Goal: Communication & Community: Answer question/provide support

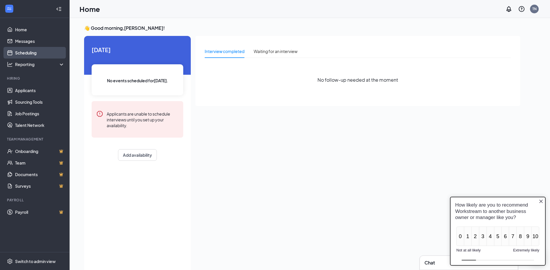
click at [32, 52] on link "Scheduling" at bounding box center [40, 53] width 50 height 12
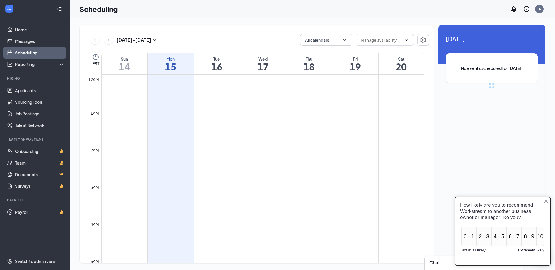
scroll to position [285, 0]
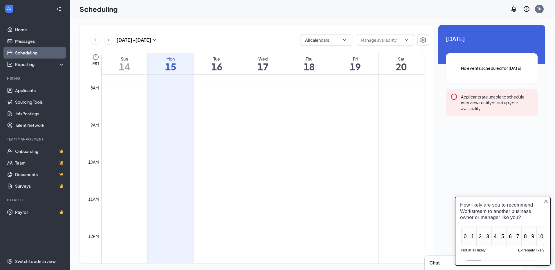
click at [547, 201] on icon "Close button" at bounding box center [545, 201] width 3 height 3
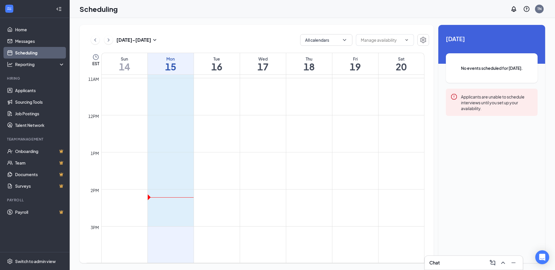
scroll to position [416, 0]
drag, startPoint x: 162, startPoint y: 105, endPoint x: 178, endPoint y: 208, distance: 104.2
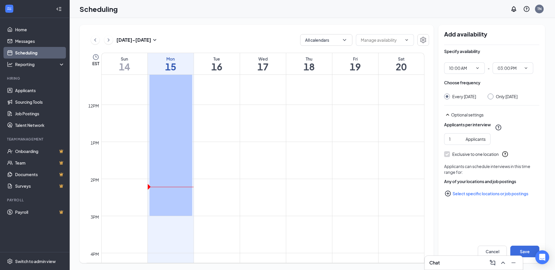
scroll to position [285, 0]
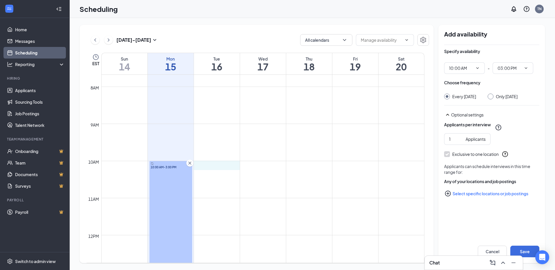
drag, startPoint x: 216, startPoint y: 163, endPoint x: 220, endPoint y: 165, distance: 3.7
click at [235, 163] on icon "Cross" at bounding box center [236, 163] width 6 height 6
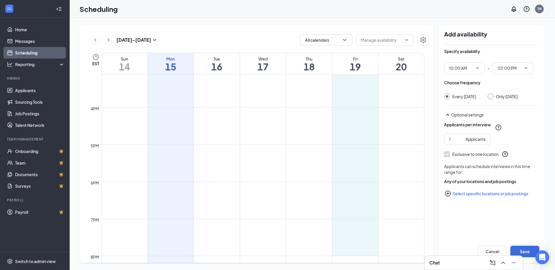
scroll to position [358, 0]
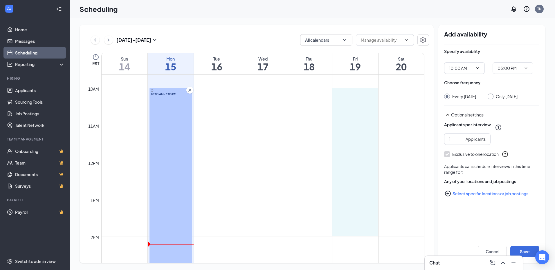
drag, startPoint x: 351, startPoint y: 106, endPoint x: 358, endPoint y: 236, distance: 130.5
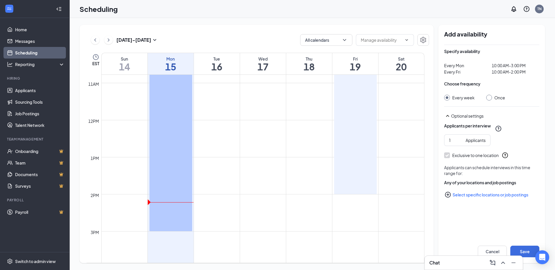
scroll to position [329, 0]
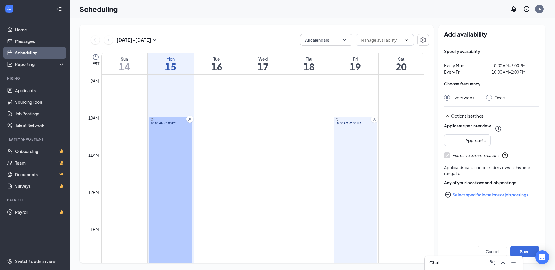
click at [355, 124] on span "10:00 AM-2:00 PM" at bounding box center [355, 123] width 40 height 4
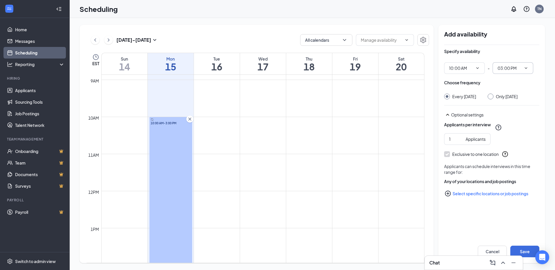
click at [508, 69] on input "03:00 PM" at bounding box center [509, 68] width 24 height 6
click at [511, 145] on div "08:00 PM" at bounding box center [510, 147] width 17 height 6
type input "08:00 PM"
click at [526, 250] on button "Save" at bounding box center [524, 252] width 29 height 12
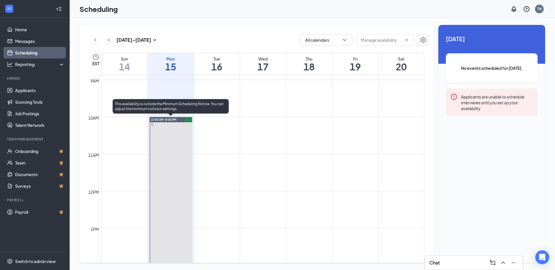
click at [174, 116] on td at bounding box center [262, 112] width 323 height 9
click at [173, 118] on span "10:00 AM-8:00 PM" at bounding box center [164, 120] width 26 height 4
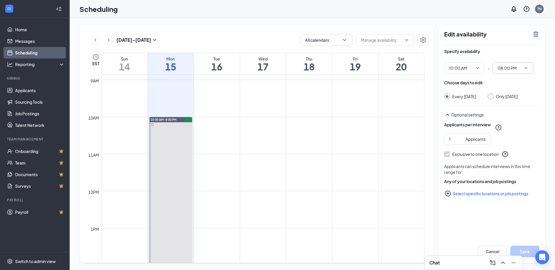
click at [510, 71] on input "08:00 PM" at bounding box center [509, 68] width 24 height 6
click at [515, 86] on div "03:00 PM" at bounding box center [510, 83] width 17 height 6
type input "03:00 PM"
click at [524, 253] on button "Save" at bounding box center [524, 252] width 29 height 12
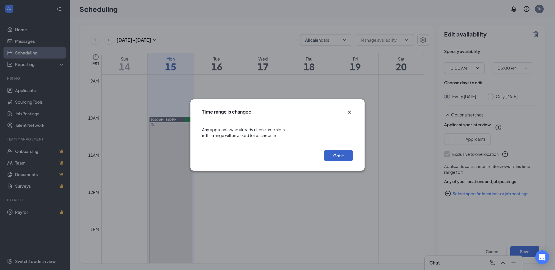
click at [344, 155] on button "Got it" at bounding box center [338, 156] width 29 height 12
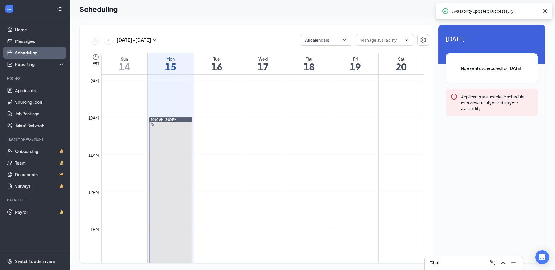
click at [357, 120] on td at bounding box center [262, 121] width 323 height 9
click at [352, 120] on td at bounding box center [262, 121] width 323 height 9
click at [356, 136] on td at bounding box center [262, 140] width 323 height 9
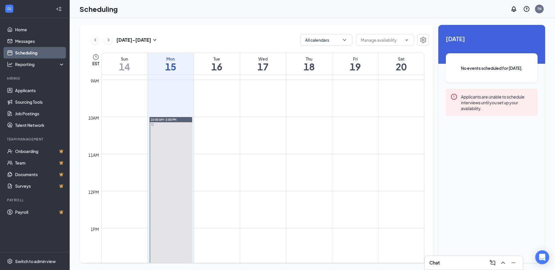
click at [356, 136] on td at bounding box center [262, 140] width 323 height 9
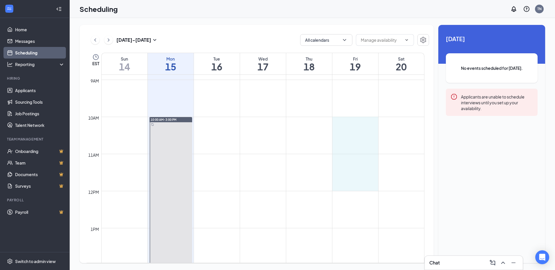
drag, startPoint x: 358, startPoint y: 122, endPoint x: 357, endPoint y: 190, distance: 68.2
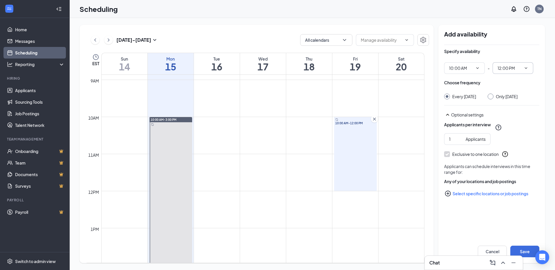
click at [521, 68] on span "12:00 PM" at bounding box center [512, 68] width 41 height 12
click at [512, 72] on span "12:00 PM" at bounding box center [512, 68] width 41 height 12
click at [506, 67] on input "12:00 PM" at bounding box center [509, 68] width 24 height 6
click at [511, 145] on div "08:00 PM" at bounding box center [510, 147] width 17 height 6
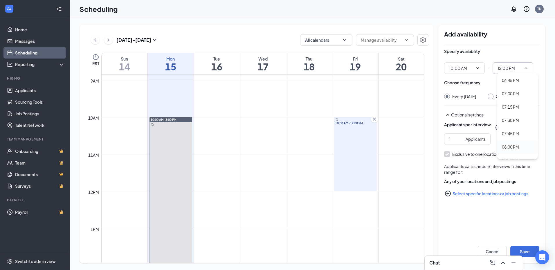
type input "08:00 PM"
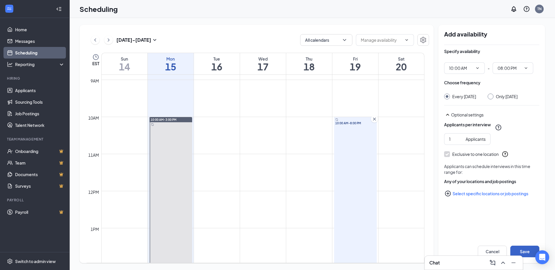
click at [521, 250] on button "Save" at bounding box center [524, 252] width 29 height 12
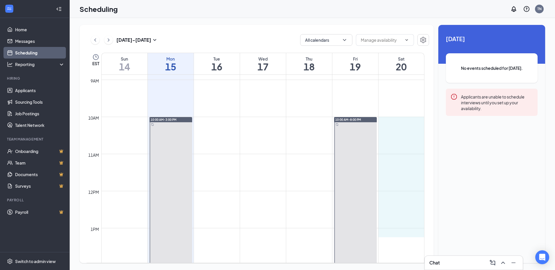
drag, startPoint x: 394, startPoint y: 120, endPoint x: 400, endPoint y: 229, distance: 109.0
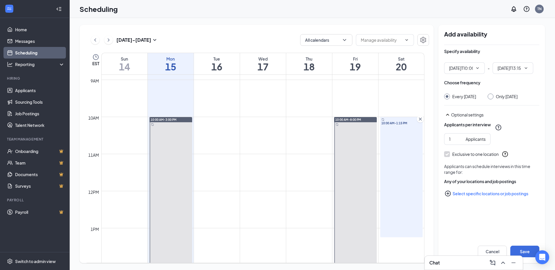
type input "10:00 AM"
click at [506, 73] on span "01:15 PM" at bounding box center [512, 68] width 41 height 12
click at [523, 71] on span "01:15 PM" at bounding box center [512, 68] width 41 height 12
click at [505, 69] on input "01:15 PM" at bounding box center [509, 68] width 24 height 6
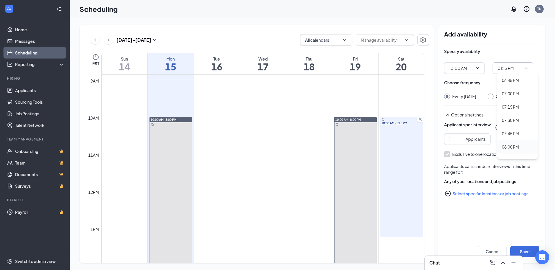
click at [510, 147] on div "08:00 PM" at bounding box center [510, 147] width 17 height 6
type input "08:00 PM"
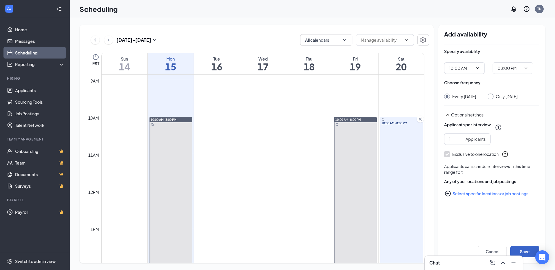
click at [522, 252] on button "Save" at bounding box center [524, 252] width 29 height 12
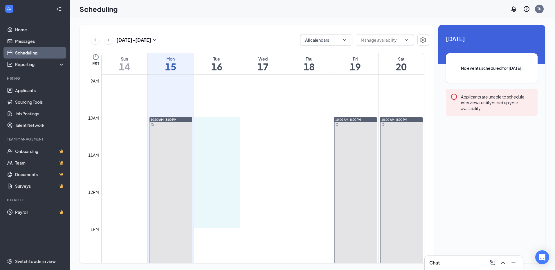
scroll to position [330, 0]
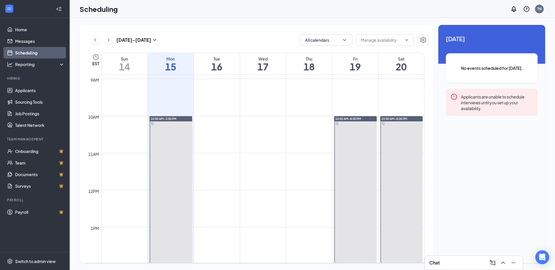
drag, startPoint x: 211, startPoint y: 120, endPoint x: 209, endPoint y: 282, distance: 161.9
click at [209, 270] on html "Home Messages Scheduling Reporting Hiring Applicants Sourcing Tools Job Posting…" at bounding box center [277, 135] width 555 height 270
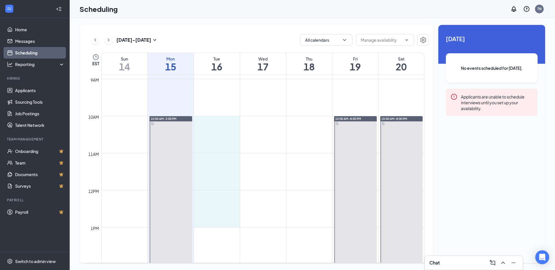
drag, startPoint x: 208, startPoint y: 119, endPoint x: 218, endPoint y: 219, distance: 100.3
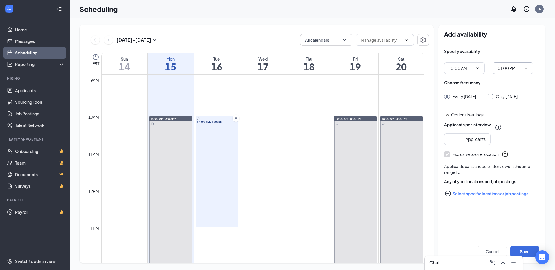
click at [504, 68] on input "01:00 PM" at bounding box center [509, 68] width 24 height 6
click at [511, 117] on div "08:00 PM" at bounding box center [510, 118] width 17 height 6
type input "08:00 PM"
click at [524, 252] on button "Save" at bounding box center [524, 252] width 29 height 12
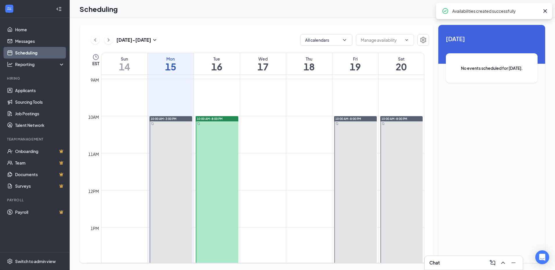
click at [271, 143] on td at bounding box center [262, 139] width 323 height 9
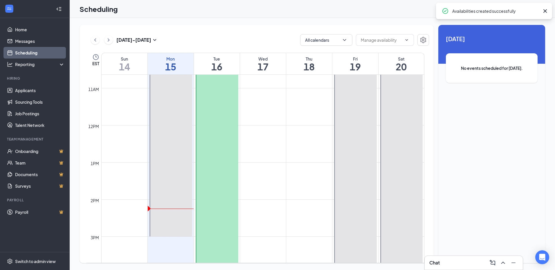
scroll to position [301, 0]
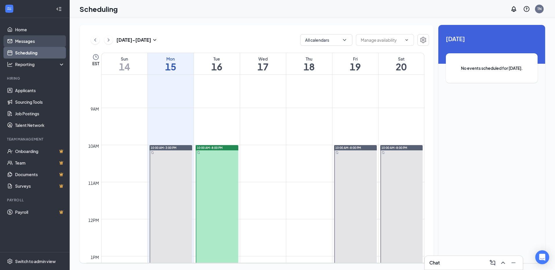
click at [36, 42] on link "Messages" at bounding box center [40, 41] width 50 height 12
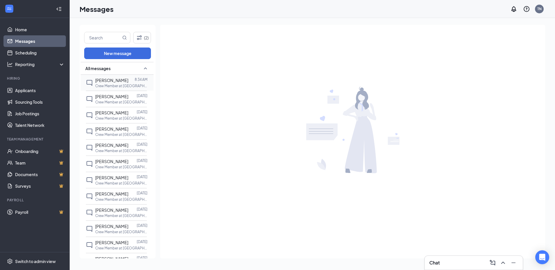
click at [108, 83] on div "Cyndy Myers" at bounding box center [111, 80] width 33 height 6
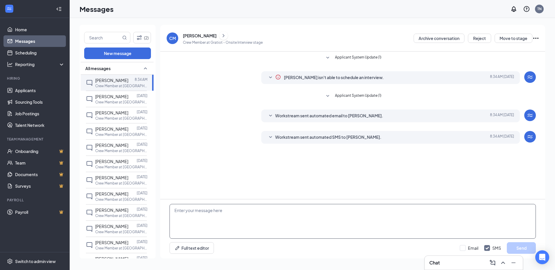
click at [203, 219] on textarea at bounding box center [352, 221] width 366 height 35
type textarea "Afternoon, Are you available Tuesday at 4 pm for an interview?"
click at [529, 247] on button "Send" at bounding box center [521, 249] width 29 height 12
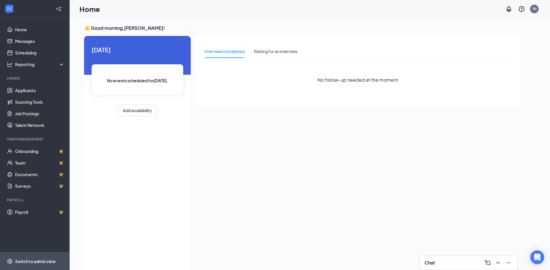
click at [34, 261] on div "Switch to admin view" at bounding box center [35, 262] width 41 height 6
